Goal: Transaction & Acquisition: Purchase product/service

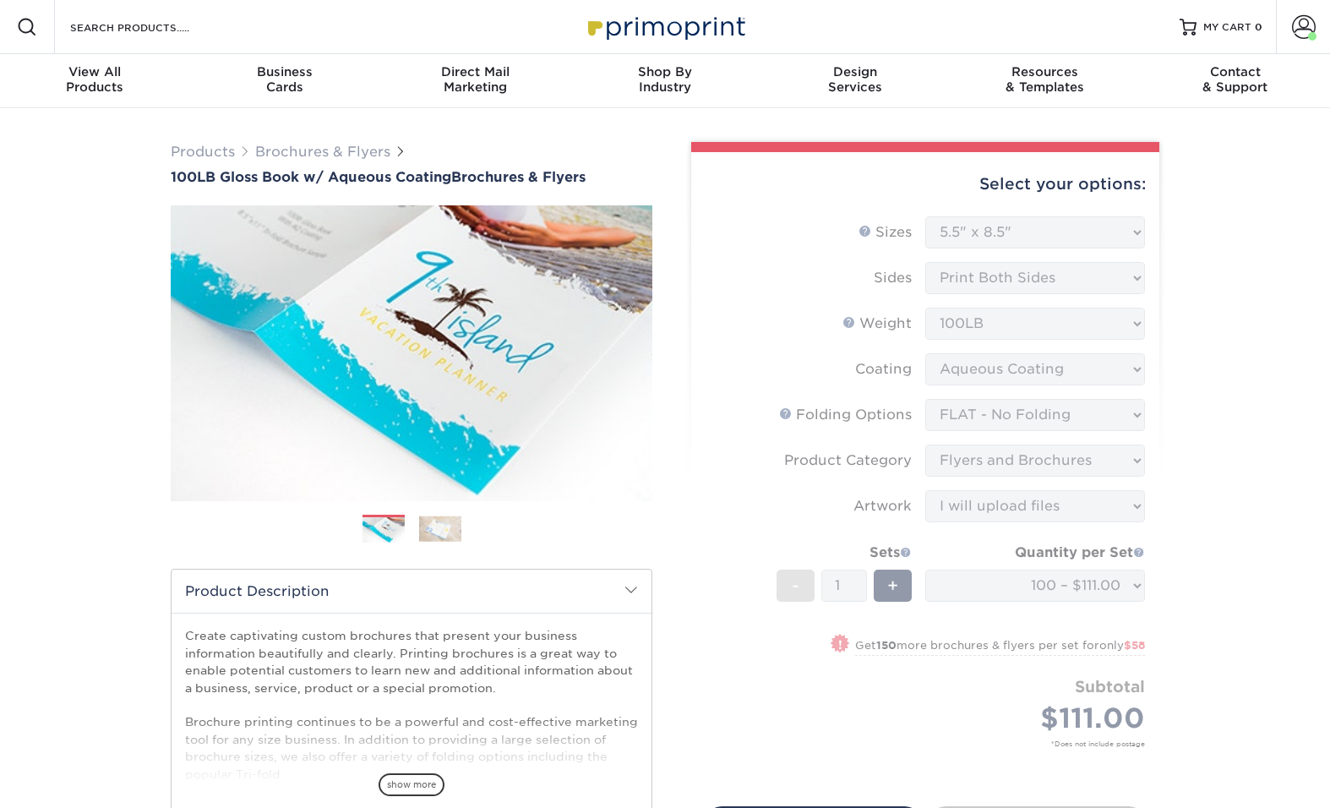
select select "5.50x8.50"
select select "9b1d5825-34d1-4721-9874-ed79abb003d7"
select select "1a668080-6b7c-4174-b399-2c3833b27ef4"
select select "upload"
select select "60f57d96-44ff-4c1d-a69d-ff4b07d733ae"
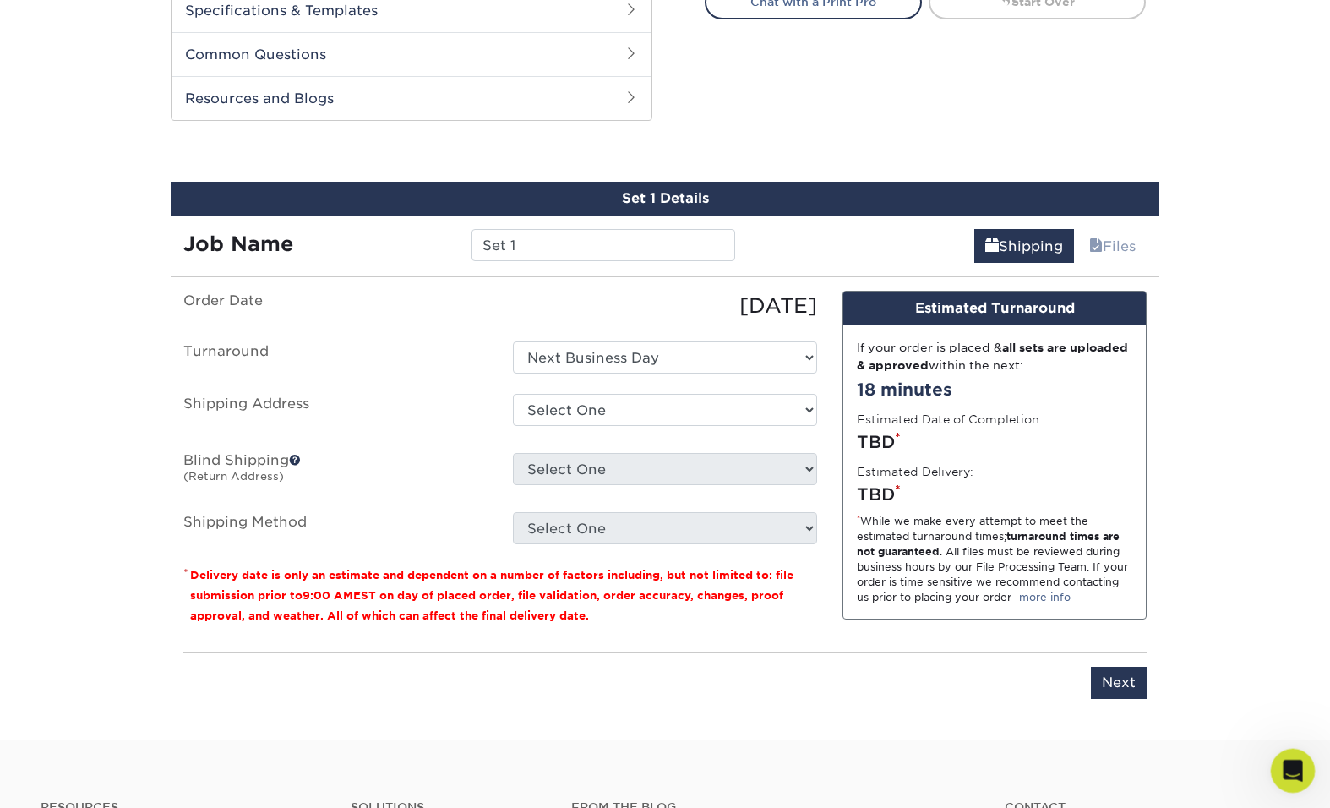
scroll to position [23, 0]
click at [1303, 766] on div "Open Intercom Messenger" at bounding box center [1291, 768] width 56 height 56
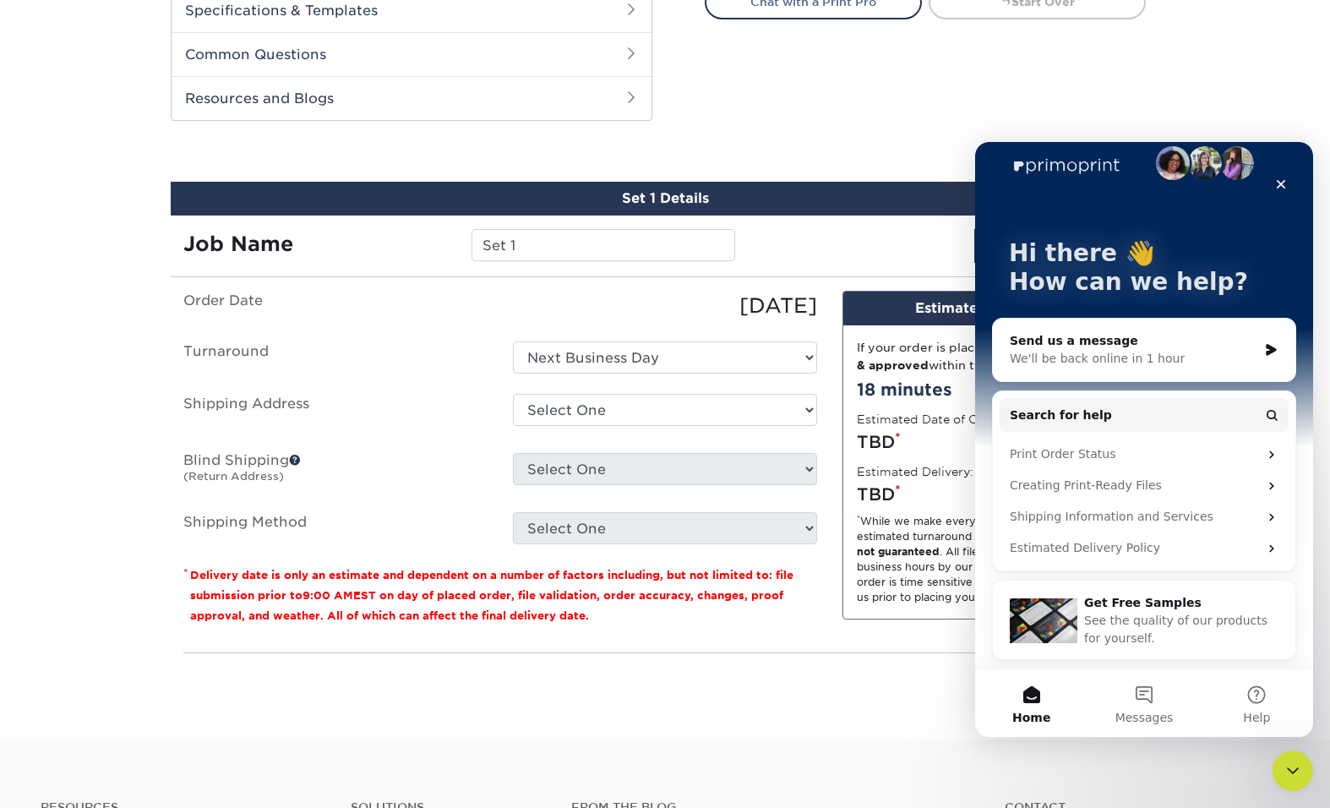
click at [1188, 347] on div "Send us a message" at bounding box center [1134, 341] width 248 height 18
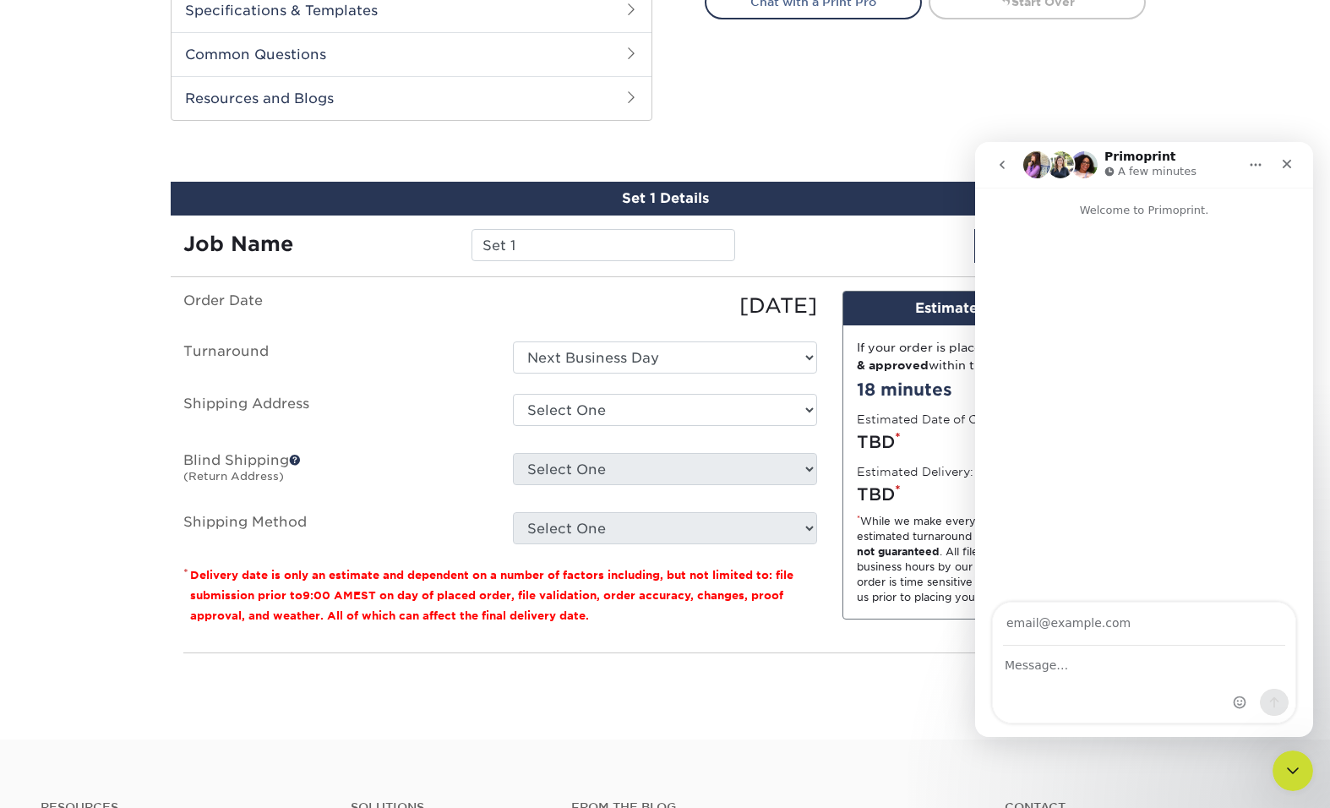
scroll to position [0, 0]
click at [1050, 670] on textarea "Message…" at bounding box center [1144, 661] width 303 height 29
click at [1046, 629] on input "Your email" at bounding box center [1144, 624] width 282 height 43
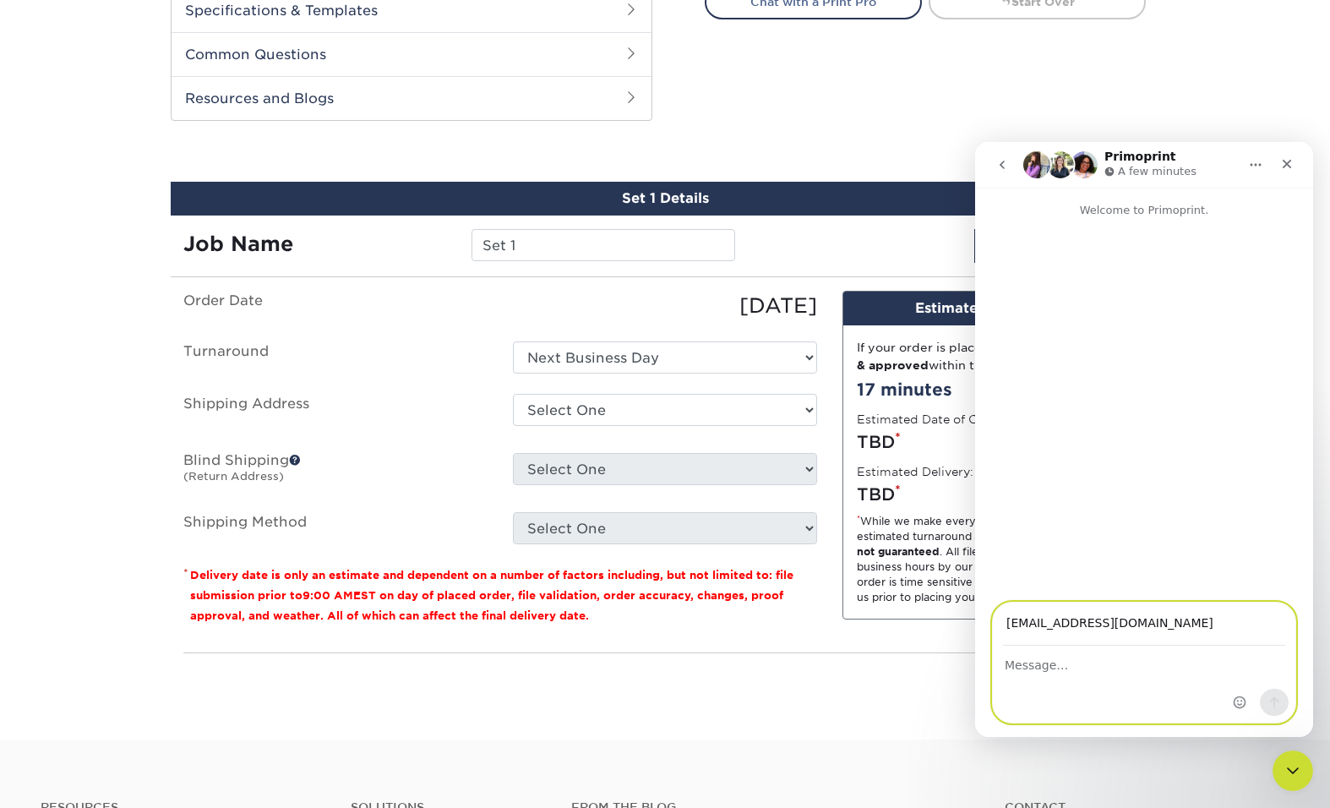
type input "[EMAIL_ADDRESS][DOMAIN_NAME]"
click at [1022, 681] on div "Intercom messenger" at bounding box center [1144, 685] width 303 height 76
click at [1024, 674] on textarea "Message…" at bounding box center [1144, 661] width 303 height 29
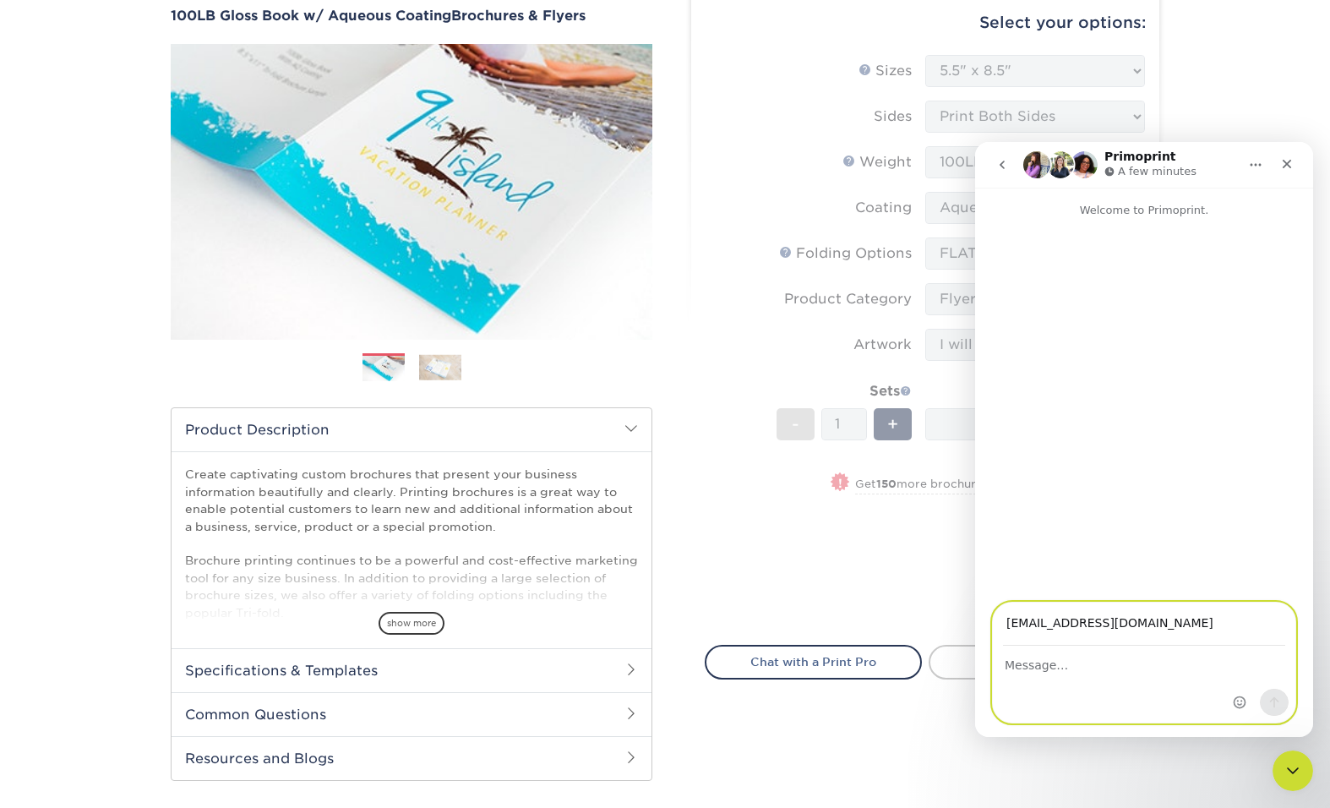
scroll to position [162, 0]
